Goal: Task Accomplishment & Management: Manage account settings

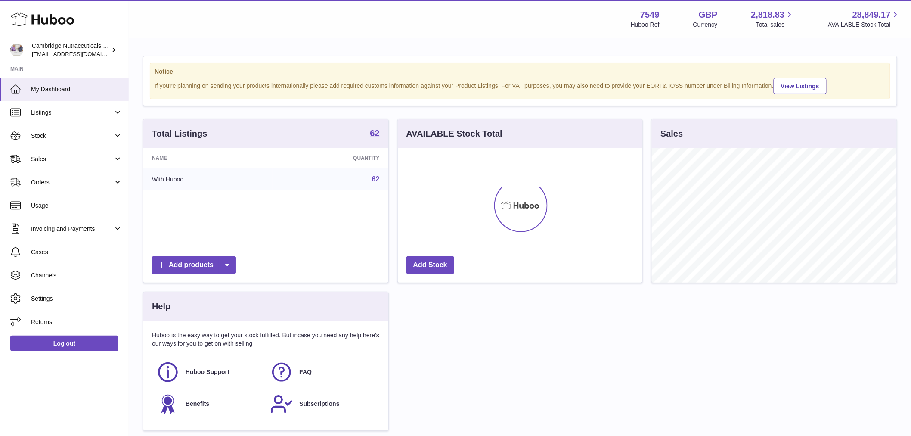
scroll to position [134, 245]
click at [50, 137] on span "Stock" at bounding box center [72, 136] width 82 height 8
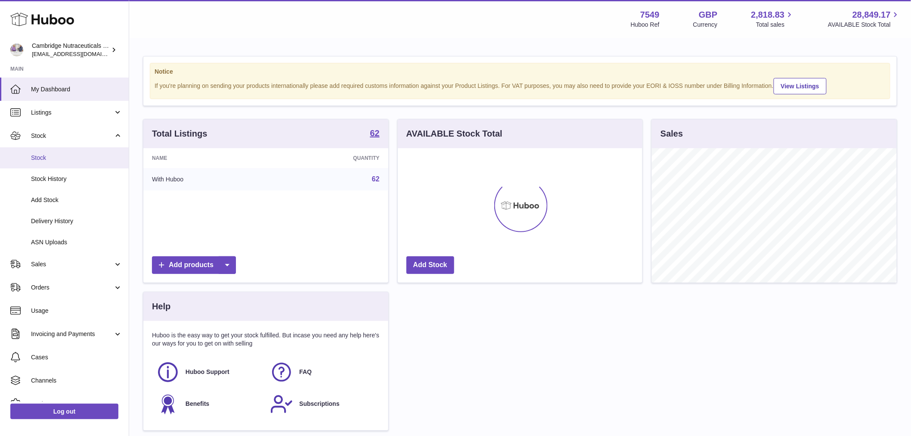
click at [54, 160] on span "Stock" at bounding box center [76, 158] width 91 height 8
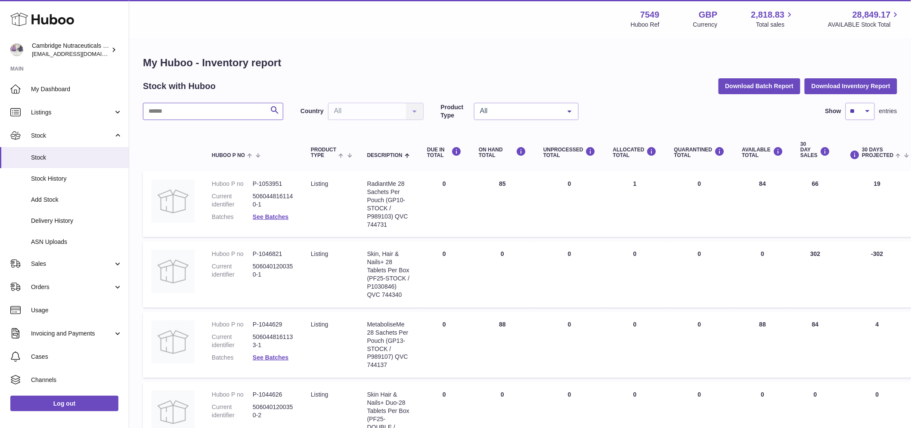
click at [160, 118] on input "text" at bounding box center [213, 111] width 140 height 17
type input "*"
type input "****"
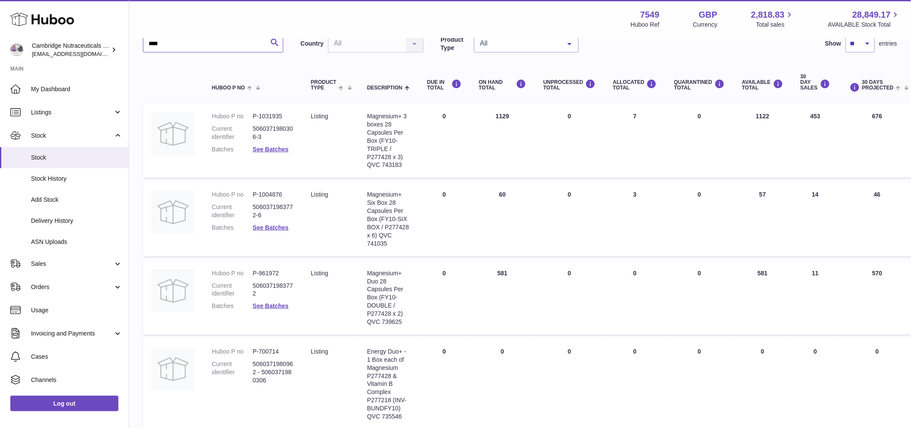
scroll to position [67, 0]
click at [93, 412] on link "Log out" at bounding box center [64, 404] width 108 height 16
